Goal: Navigation & Orientation: Find specific page/section

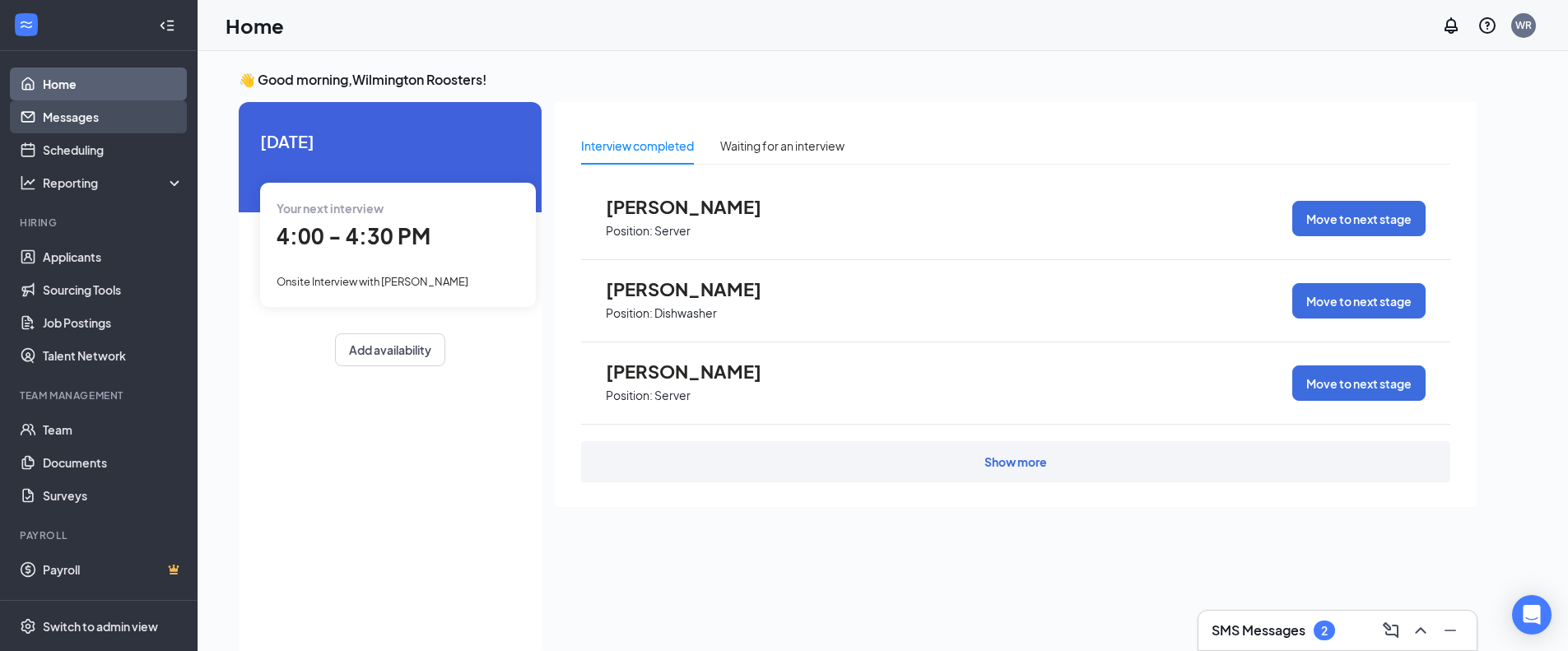
click at [88, 119] on link "Messages" at bounding box center [113, 117] width 141 height 33
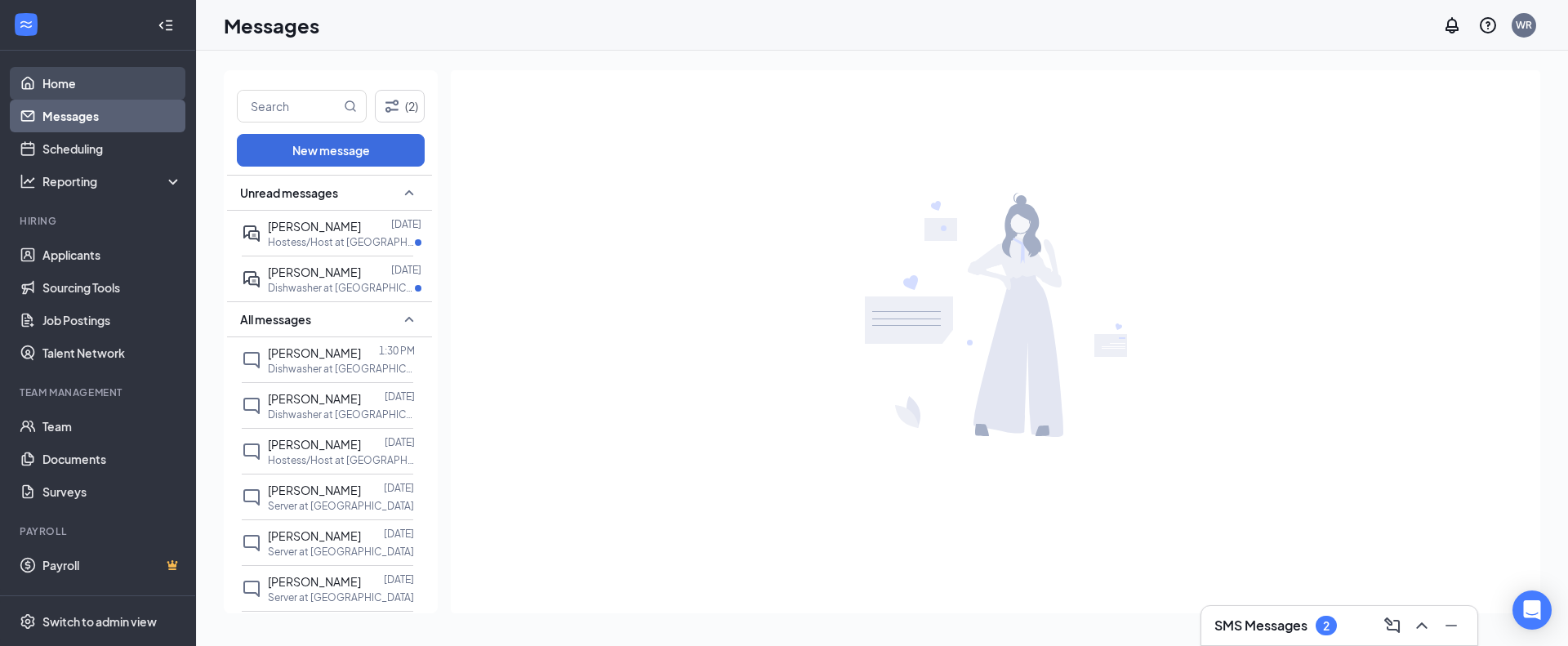
click at [64, 82] on link "Home" at bounding box center [112, 83] width 140 height 33
